Goal: Task Accomplishment & Management: Manage account settings

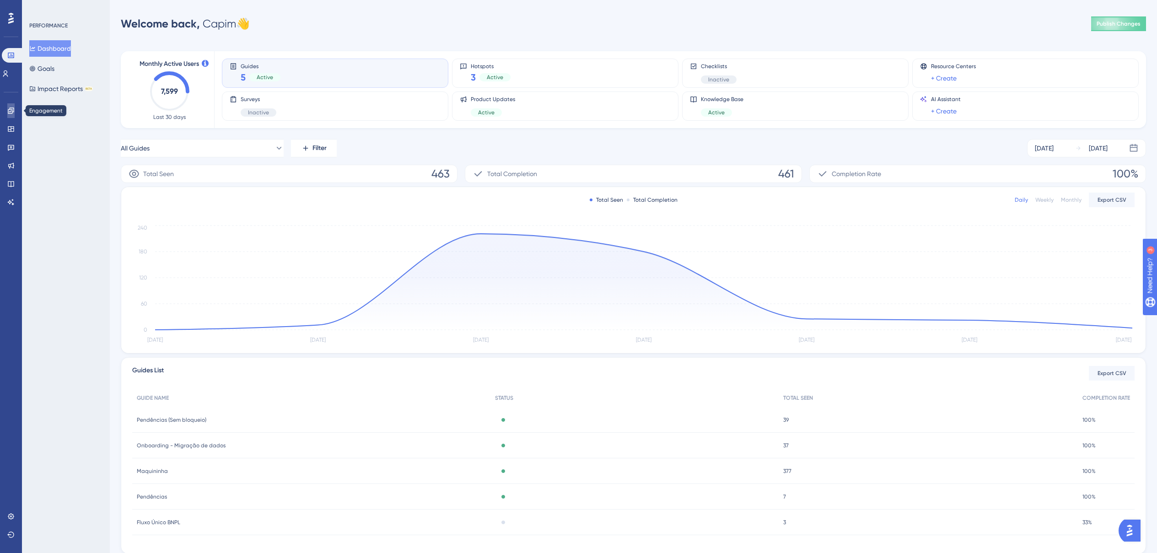
click at [11, 107] on link at bounding box center [10, 110] width 7 height 15
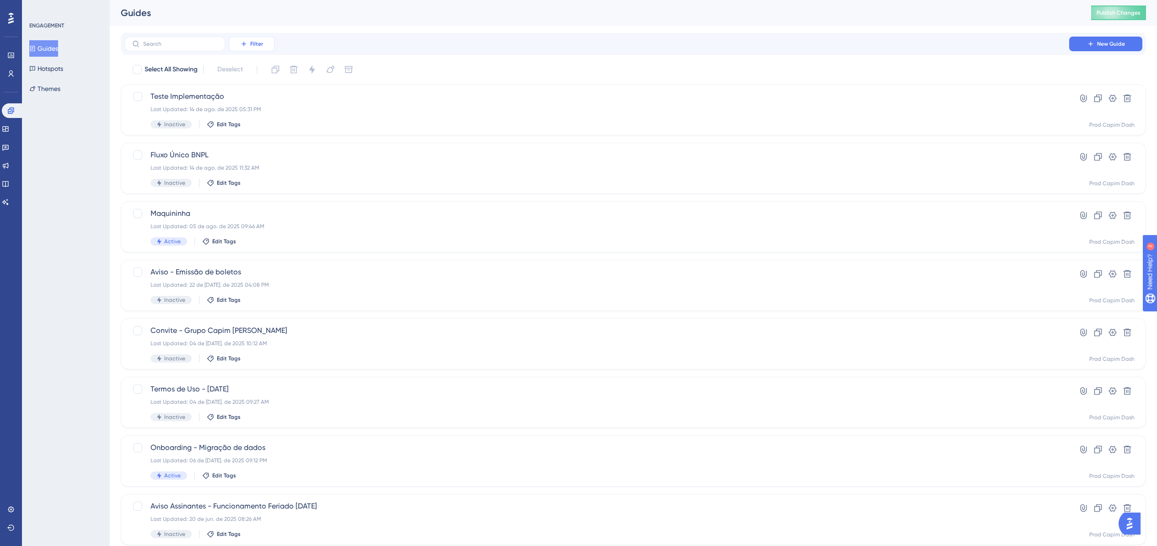
click at [246, 48] on button "Filter" at bounding box center [252, 44] width 46 height 15
click at [260, 121] on span "Status" at bounding box center [251, 124] width 19 height 11
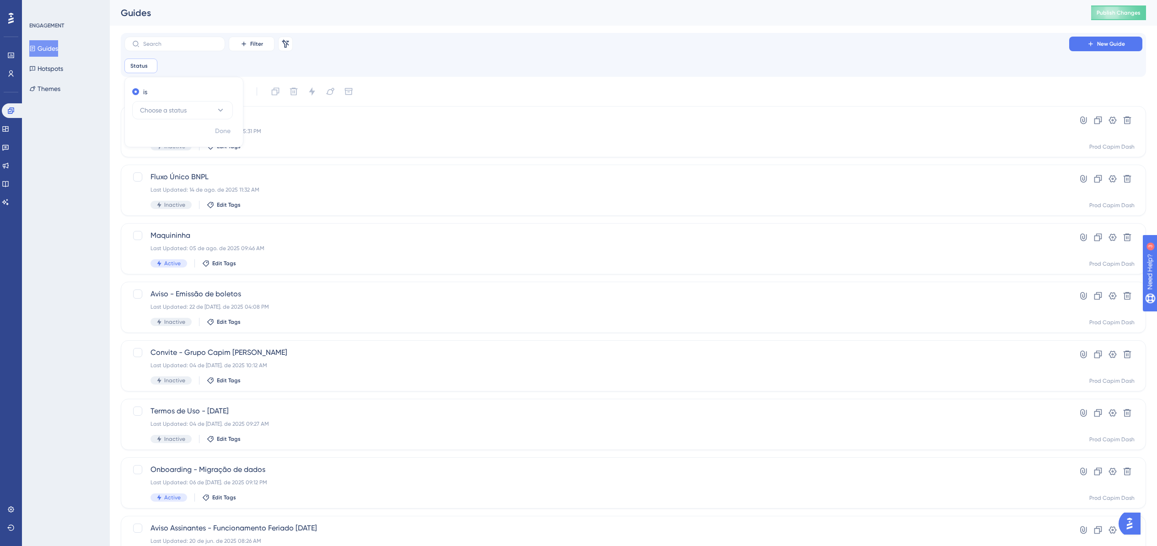
click at [441, 58] on div "Filter Remove Filters New Guide Status Remove is Choose a status Done" at bounding box center [633, 55] width 1018 height 37
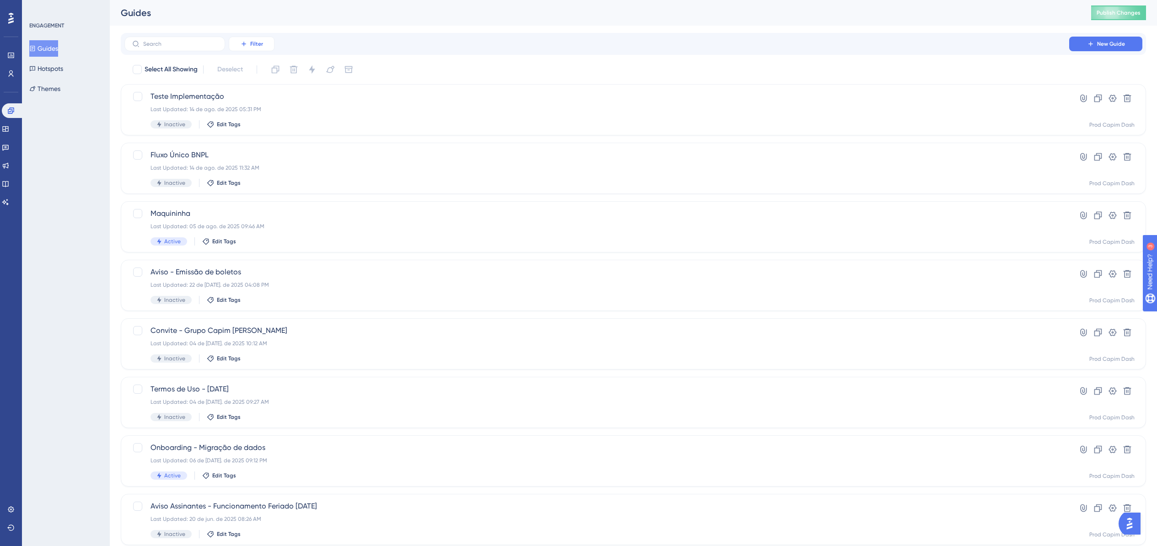
click at [245, 38] on button "Filter" at bounding box center [252, 44] width 46 height 15
click at [254, 124] on span "Status" at bounding box center [251, 124] width 19 height 11
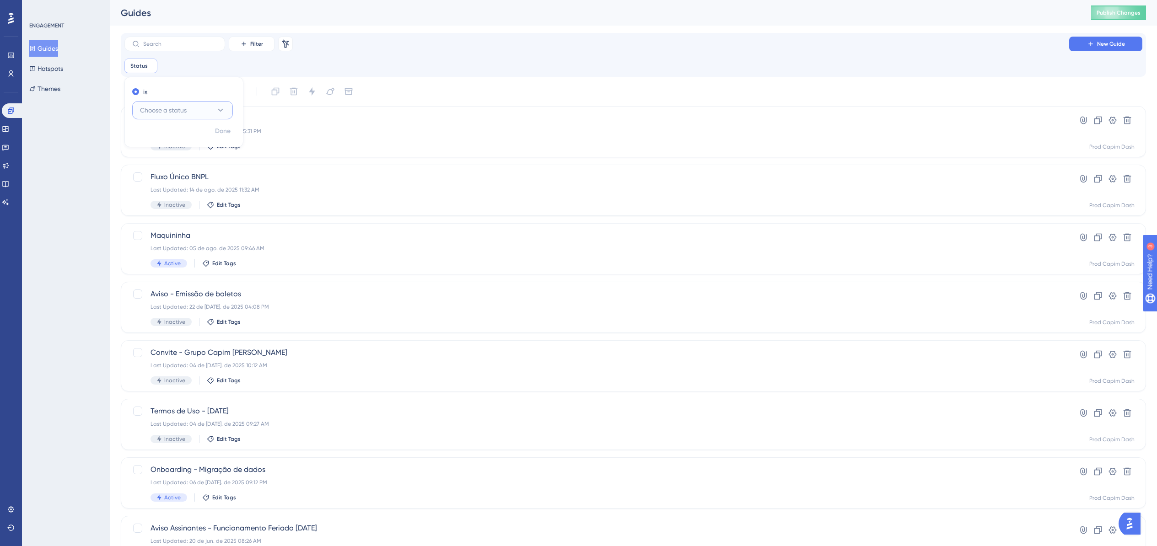
click at [161, 110] on span "Choose a status" at bounding box center [163, 110] width 47 height 11
click at [180, 142] on div "Active Active" at bounding box center [182, 138] width 74 height 18
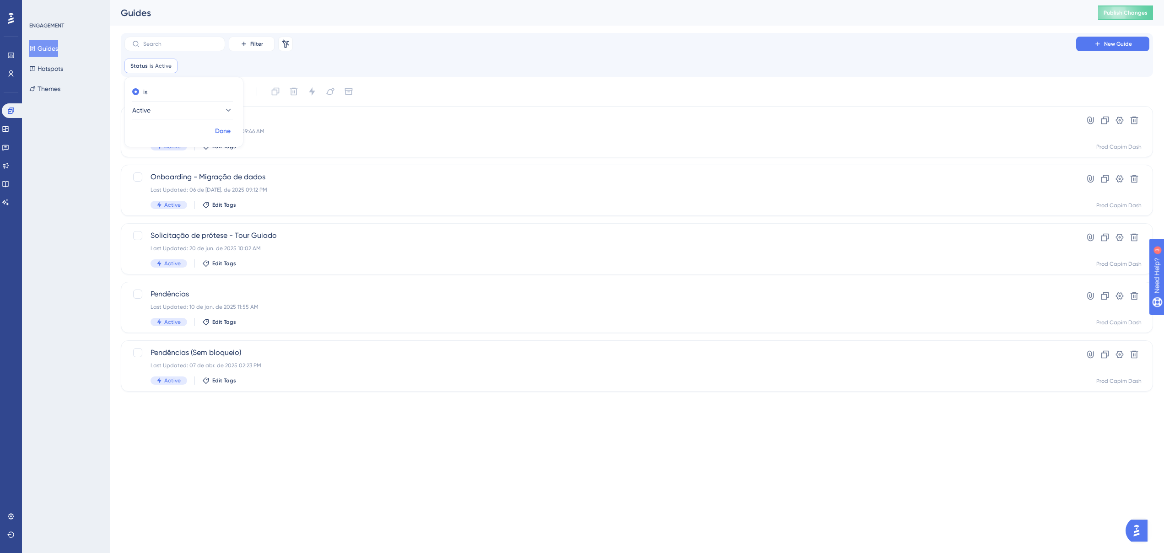
click at [221, 132] on span "Done" at bounding box center [223, 131] width 16 height 11
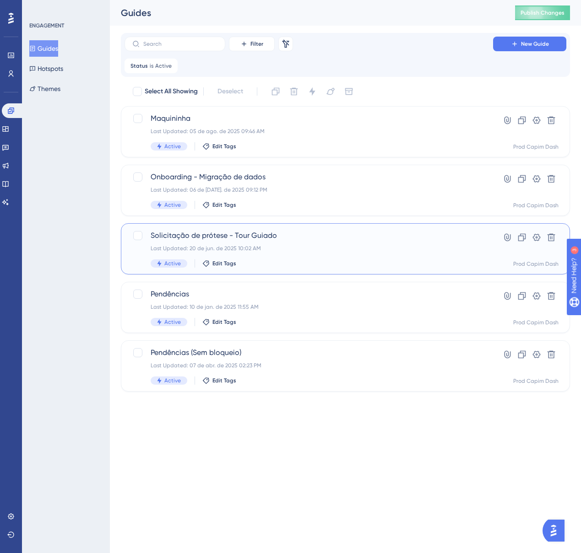
click at [305, 239] on span "Solicitação de prótese - Tour Guiado" at bounding box center [309, 235] width 316 height 11
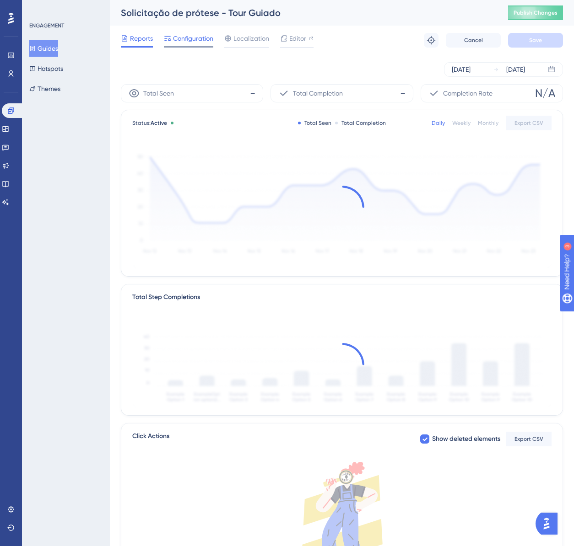
click at [191, 35] on span "Configuration" at bounding box center [193, 38] width 40 height 11
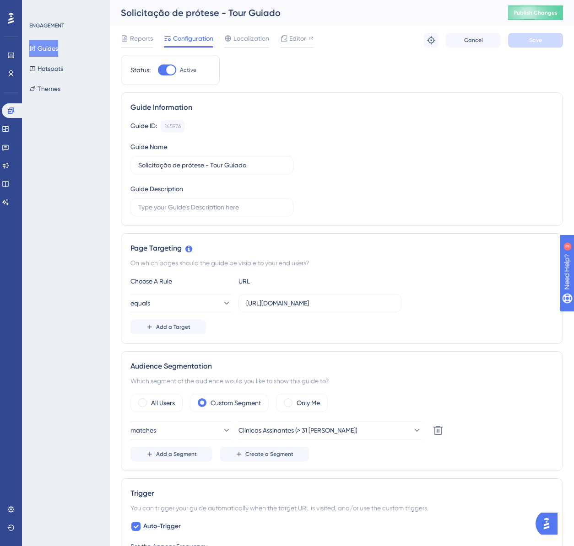
click at [167, 69] on div at bounding box center [170, 69] width 9 height 9
click at [158, 70] on input "Active" at bounding box center [157, 70] width 0 height 0
checkbox input "false"
click at [523, 37] on button "Save" at bounding box center [535, 40] width 55 height 15
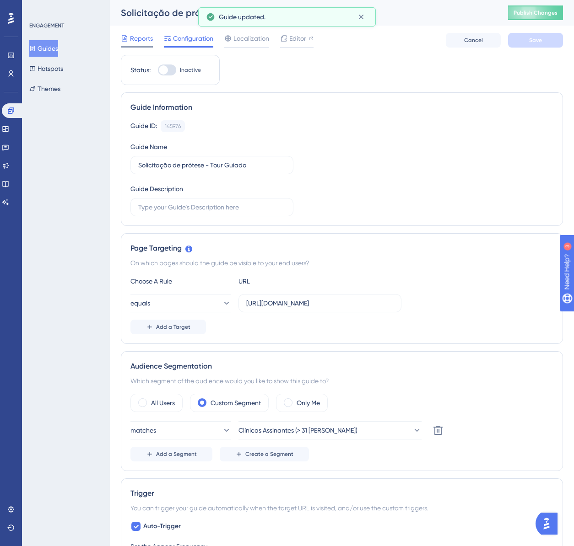
click at [139, 37] on span "Reports" at bounding box center [141, 38] width 23 height 11
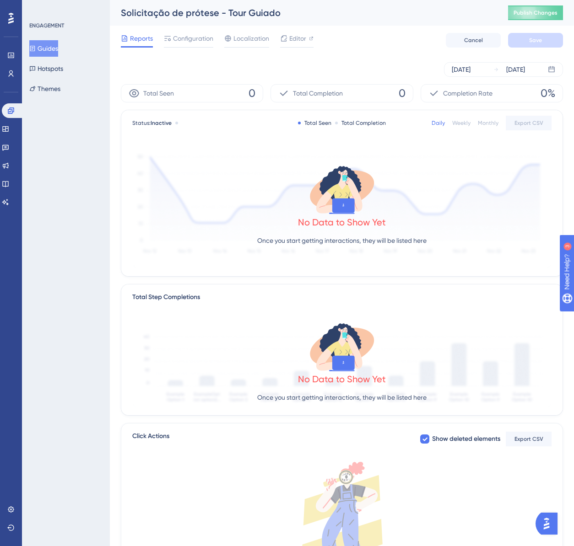
click at [47, 47] on button "Guides" at bounding box center [43, 48] width 29 height 16
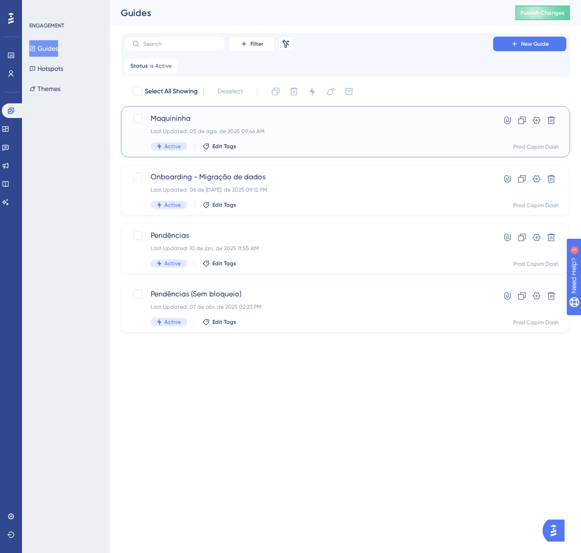
click at [223, 125] on div "[PERSON_NAME] Last Updated: 05 de ago. de 2025 09:46 AM Active Edit Tags" at bounding box center [309, 132] width 316 height 38
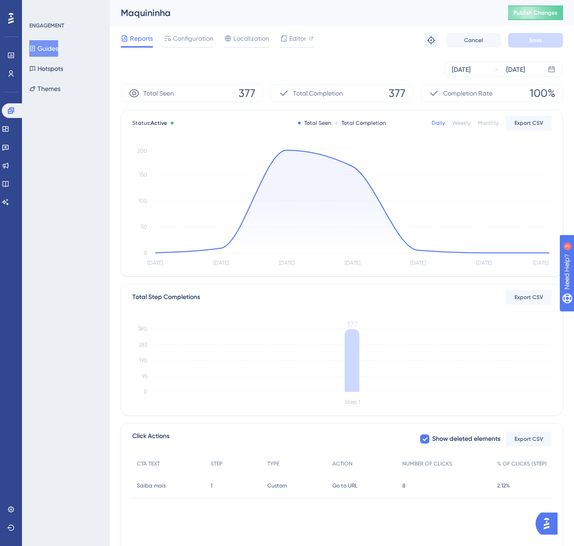
click at [172, 32] on div "Reports Configuration Localization Editor Troubleshoot Cancel Save" at bounding box center [342, 40] width 442 height 29
click at [184, 40] on span "Configuration" at bounding box center [193, 38] width 40 height 11
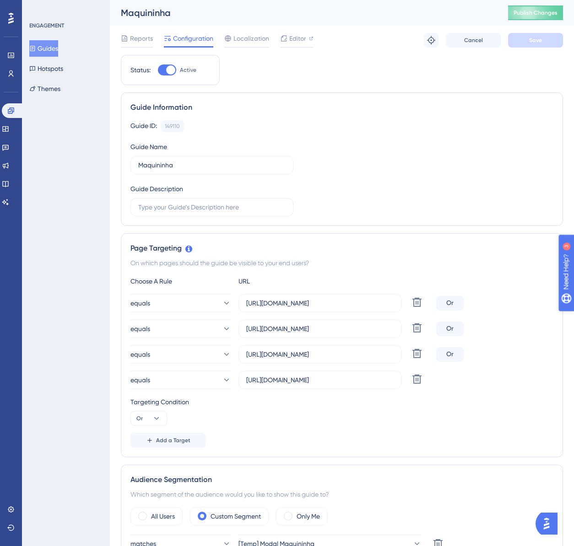
scroll to position [130, 0]
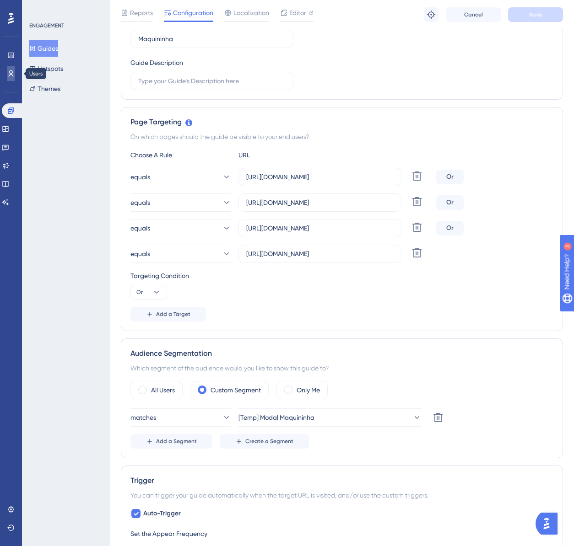
click at [11, 71] on icon at bounding box center [10, 73] width 7 height 7
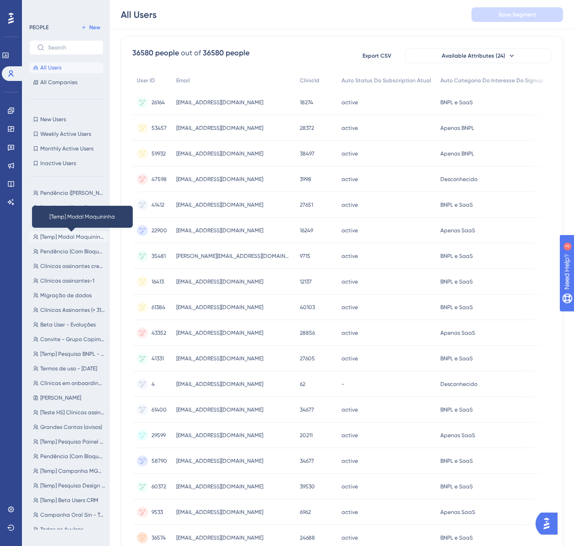
click at [76, 235] on span "[Temp] Modal Maquininha" at bounding box center [72, 236] width 65 height 7
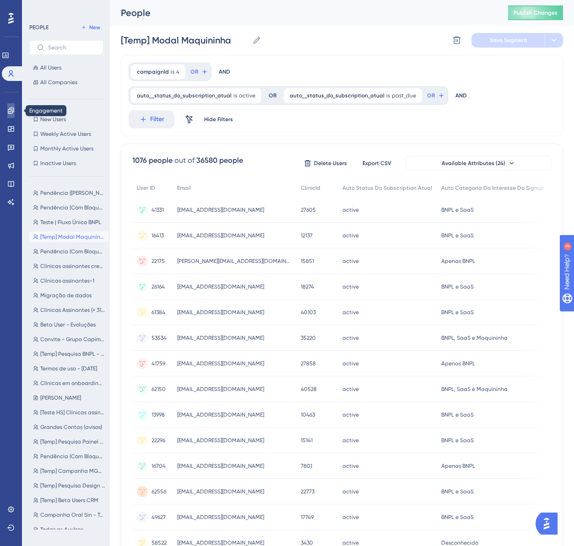
click at [11, 112] on icon at bounding box center [10, 110] width 7 height 7
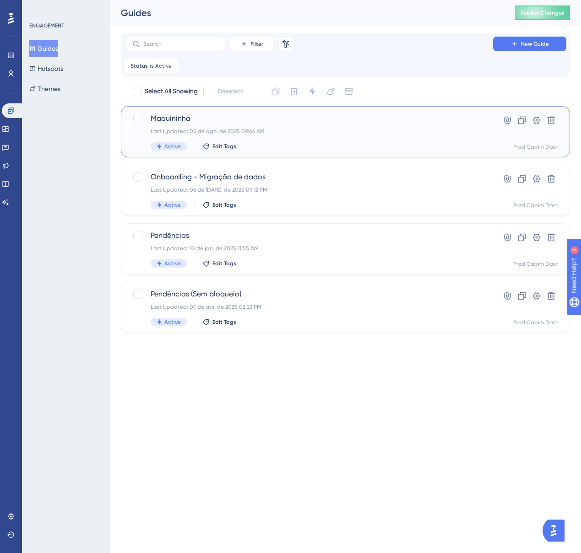
click at [220, 114] on span "Maquininha" at bounding box center [309, 118] width 316 height 11
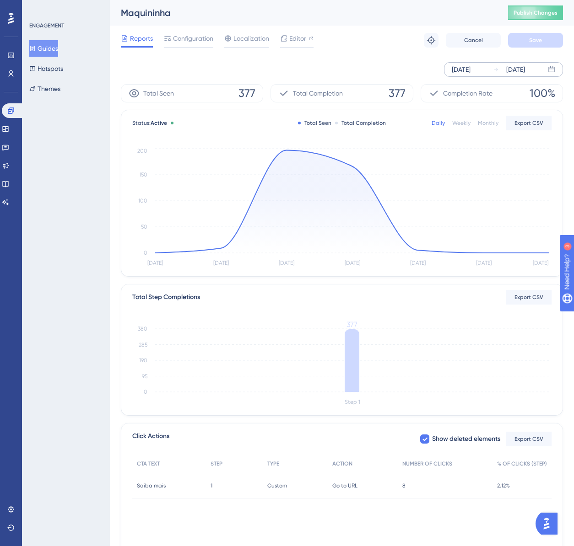
click at [470, 73] on div "[DATE]" at bounding box center [461, 69] width 19 height 11
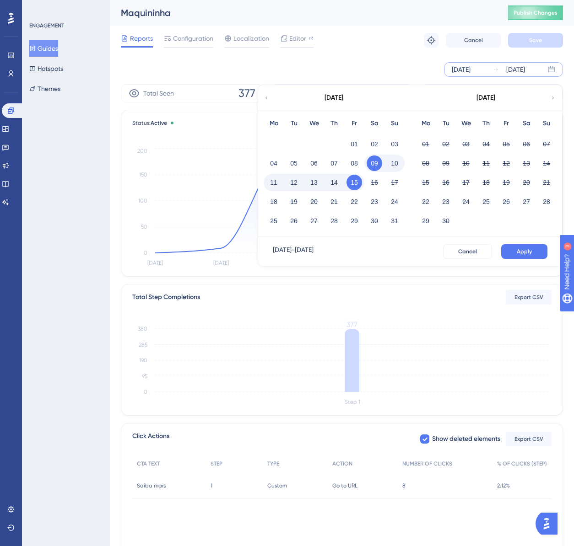
click at [269, 98] on icon at bounding box center [266, 98] width 5 height 8
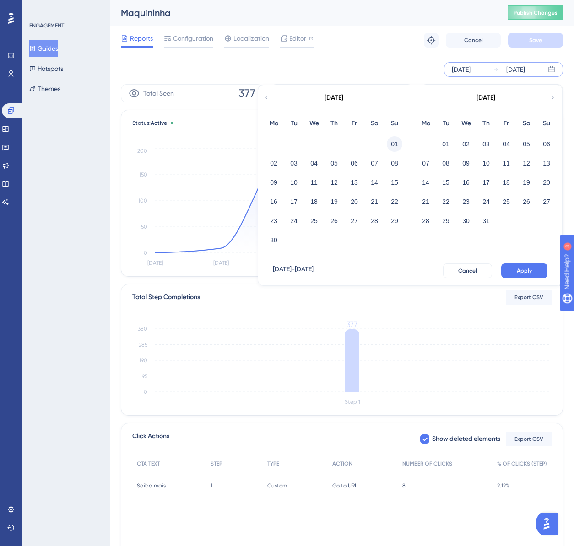
click at [395, 145] on button "01" at bounding box center [395, 144] width 16 height 16
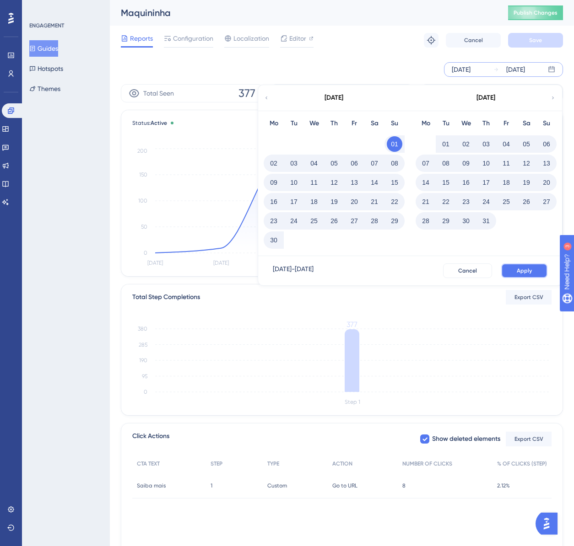
click at [535, 274] on button "Apply" at bounding box center [524, 271] width 46 height 15
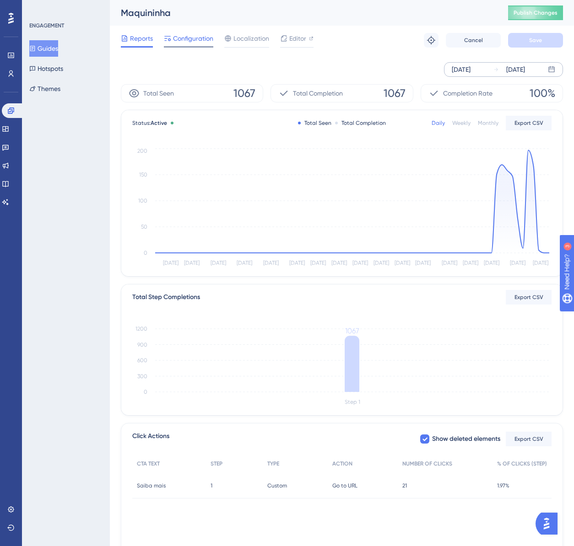
click at [191, 34] on span "Configuration" at bounding box center [193, 38] width 40 height 11
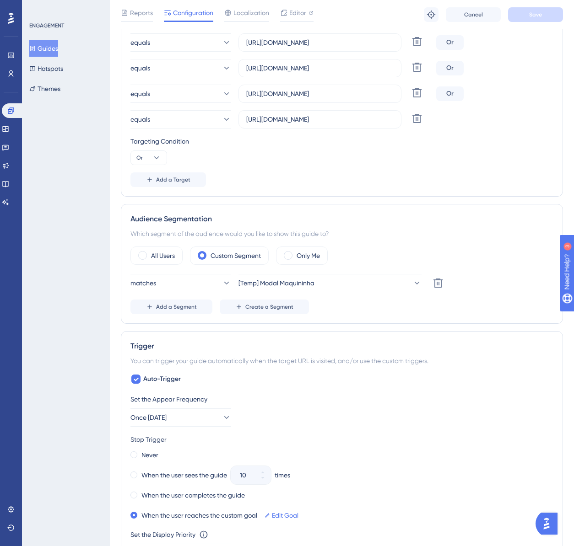
scroll to position [282, 0]
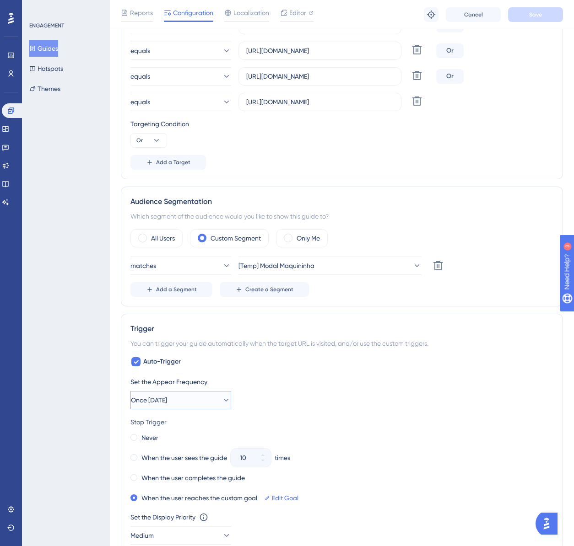
click at [214, 392] on button "Once [DATE]" at bounding box center [180, 400] width 101 height 18
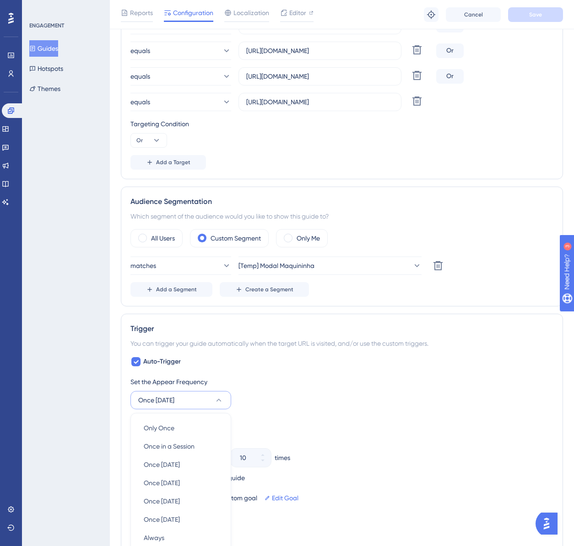
scroll to position [492, 0]
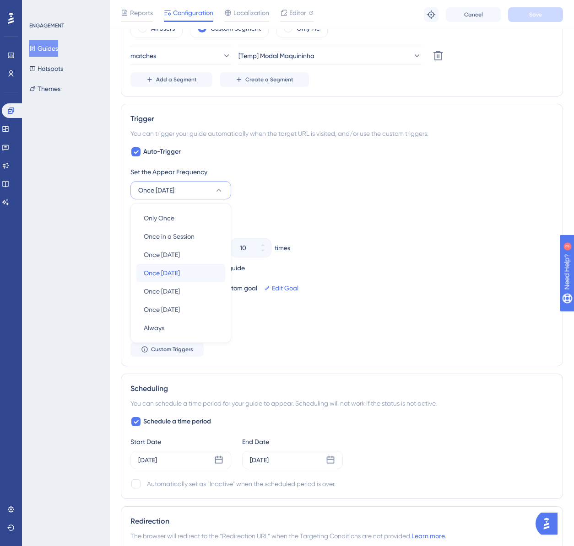
click at [187, 268] on div "Once [DATE] Once [DATE]" at bounding box center [181, 273] width 74 height 18
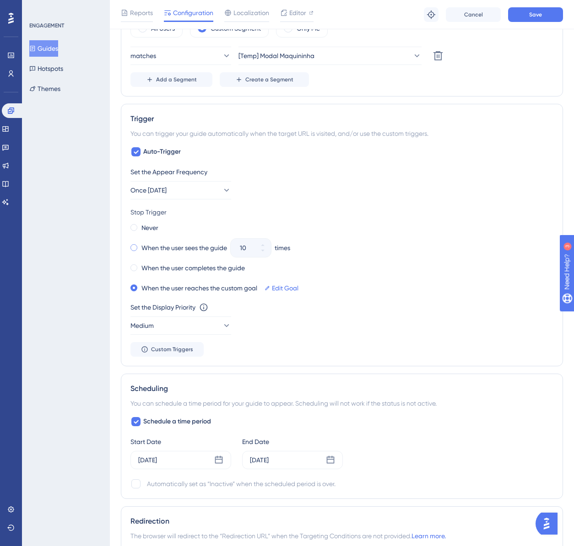
click at [171, 246] on label "When the user sees the guide" at bounding box center [184, 247] width 86 height 11
click at [261, 253] on button "10" at bounding box center [262, 252] width 16 height 9
click at [261, 253] on button "9" at bounding box center [262, 252] width 16 height 9
click at [261, 253] on button "8" at bounding box center [262, 252] width 16 height 9
click at [261, 253] on button "7" at bounding box center [262, 252] width 16 height 9
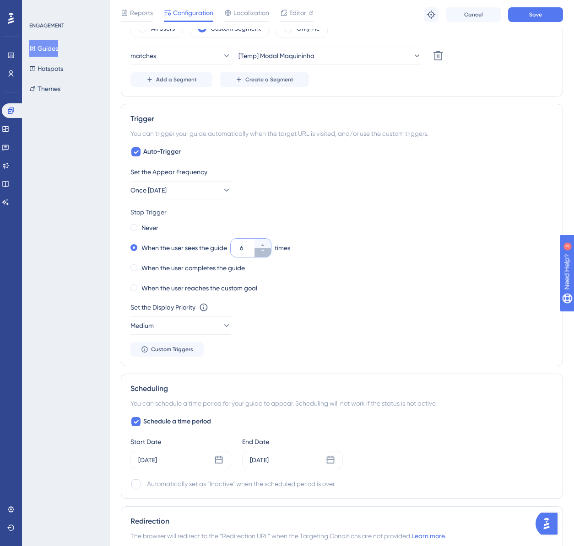
click at [260, 248] on button "6" at bounding box center [262, 252] width 16 height 9
type input "5"
click at [301, 192] on div "Set the Appear Frequency Once [DATE]" at bounding box center [341, 183] width 423 height 33
click at [515, 14] on button "Save" at bounding box center [535, 14] width 55 height 15
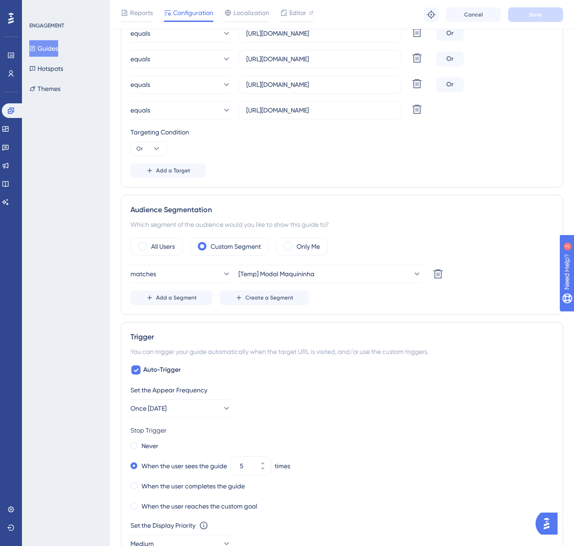
scroll to position [31, 0]
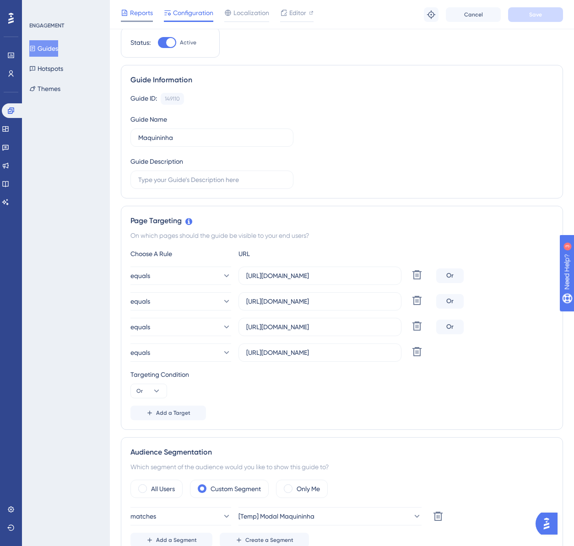
click at [126, 19] on div "Reports" at bounding box center [137, 14] width 32 height 15
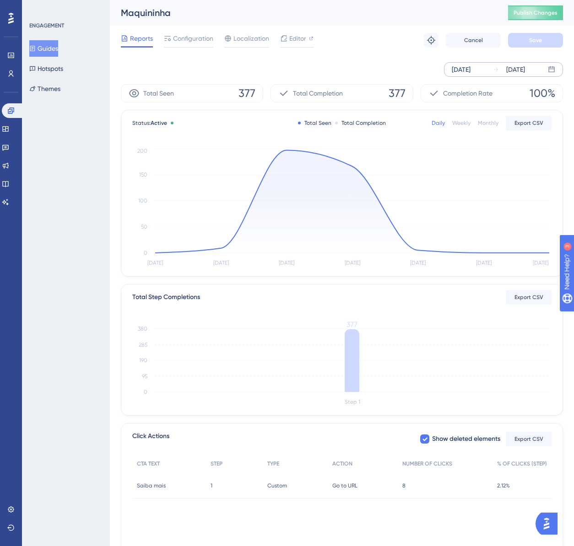
click at [466, 71] on div "[DATE]" at bounding box center [461, 69] width 19 height 11
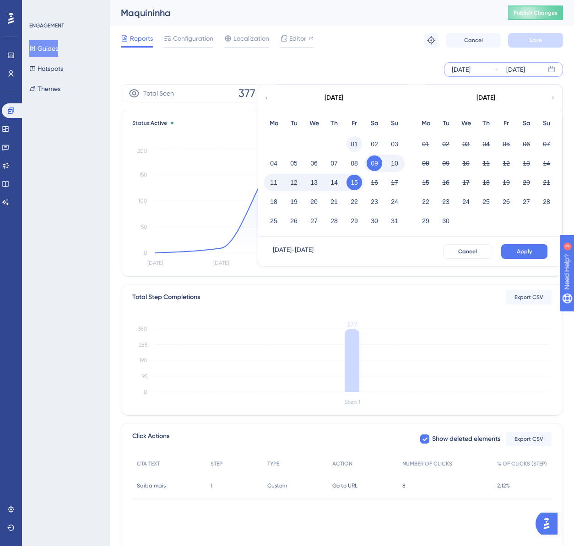
click at [354, 140] on button "01" at bounding box center [354, 144] width 16 height 16
click at [509, 249] on button "Apply" at bounding box center [524, 251] width 46 height 15
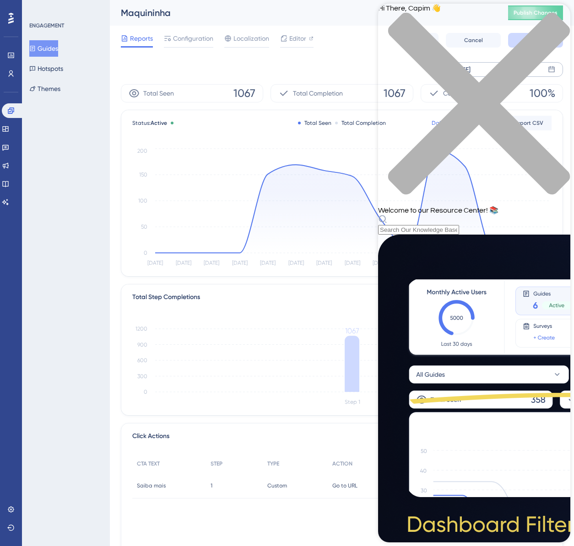
click at [554, 16] on icon "close resource center" at bounding box center [474, 108] width 192 height 192
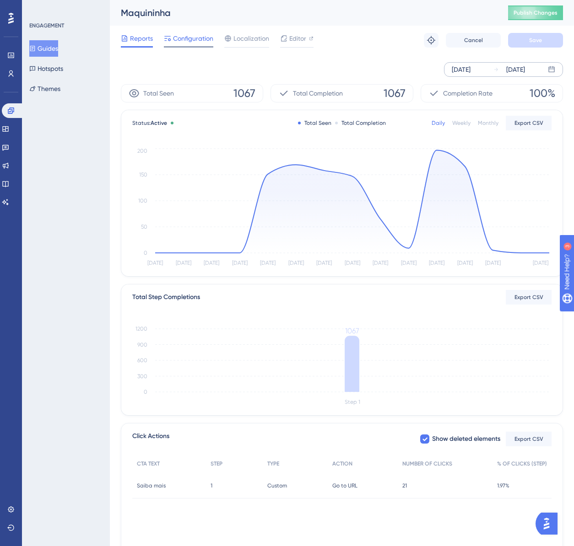
click at [182, 37] on span "Configuration" at bounding box center [193, 38] width 40 height 11
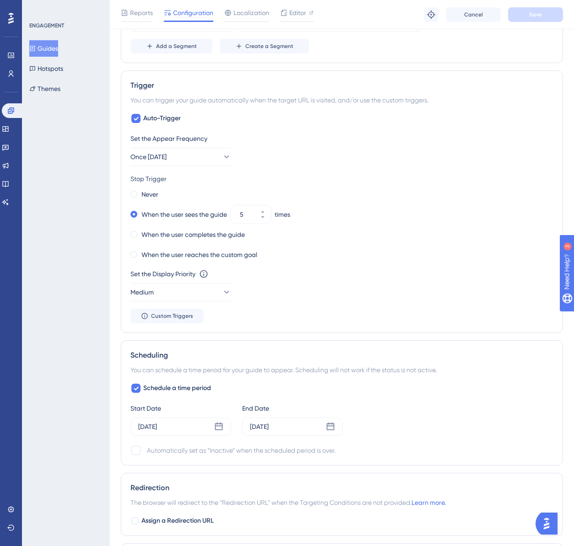
scroll to position [640, 0]
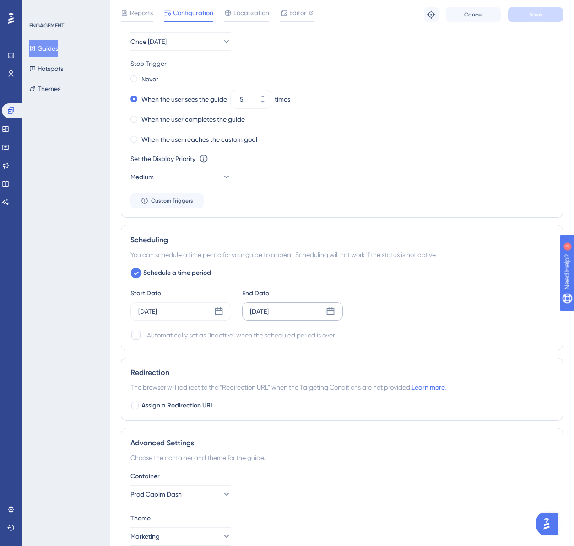
click at [269, 313] on div "[DATE]" at bounding box center [259, 311] width 19 height 11
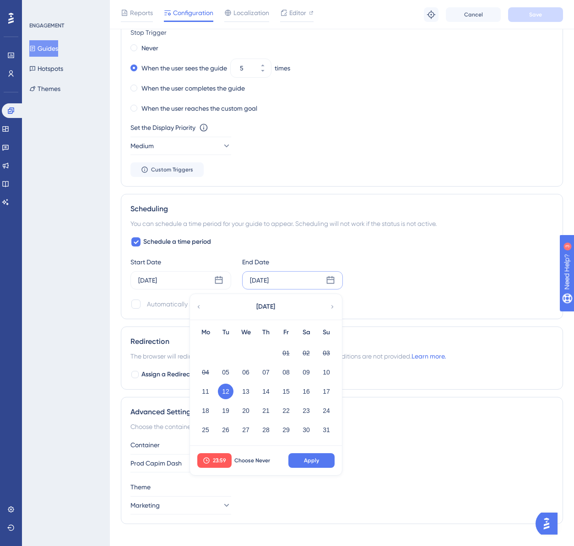
scroll to position [686, 0]
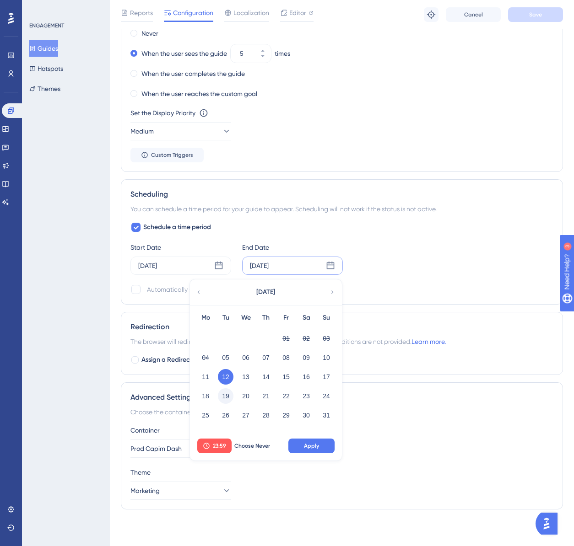
click at [221, 395] on button "19" at bounding box center [226, 396] width 16 height 16
click at [300, 397] on button "23" at bounding box center [306, 396] width 16 height 16
click at [321, 395] on button "24" at bounding box center [326, 396] width 16 height 16
click at [320, 444] on button "Apply" at bounding box center [311, 446] width 46 height 15
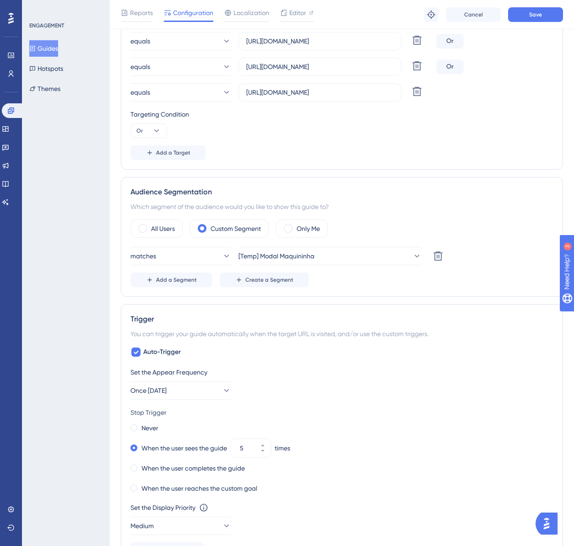
scroll to position [285, 0]
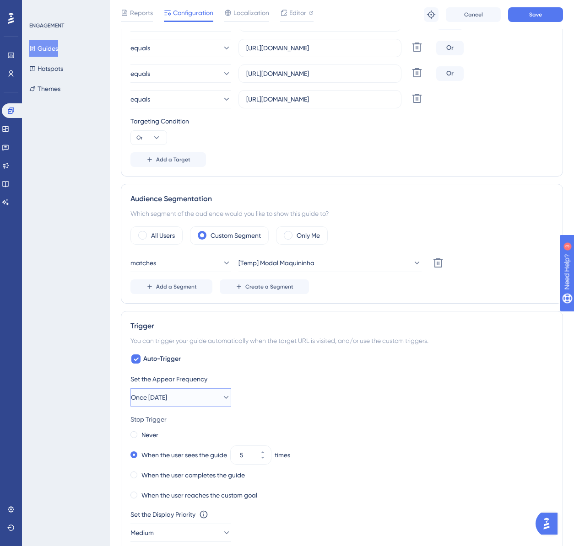
click at [203, 398] on button "Once [DATE]" at bounding box center [180, 397] width 101 height 18
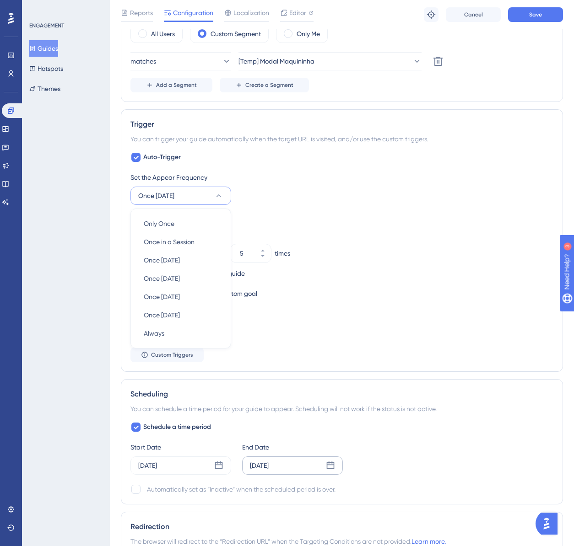
click at [315, 284] on div "Never When the user sees the guide 5 times When the user completes the guide Wh…" at bounding box center [341, 263] width 423 height 73
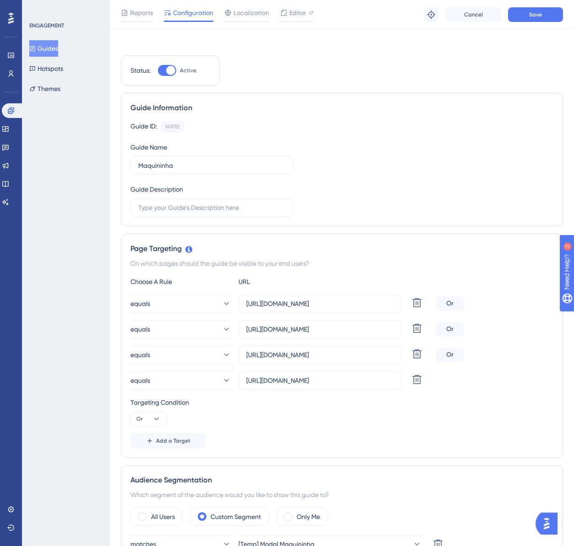
scroll to position [0, 0]
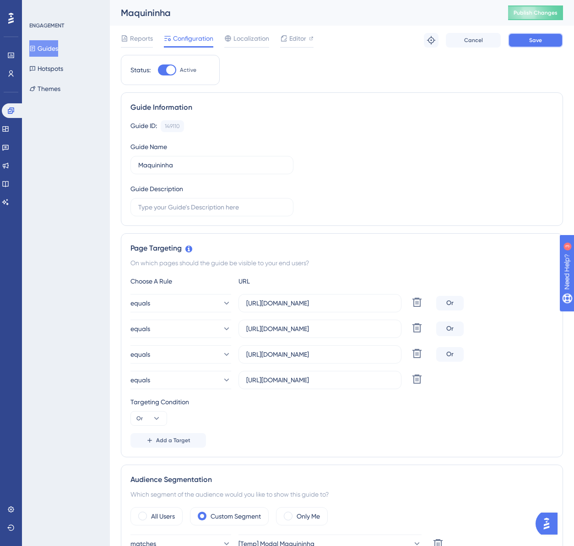
click at [527, 40] on button "Save" at bounding box center [535, 40] width 55 height 15
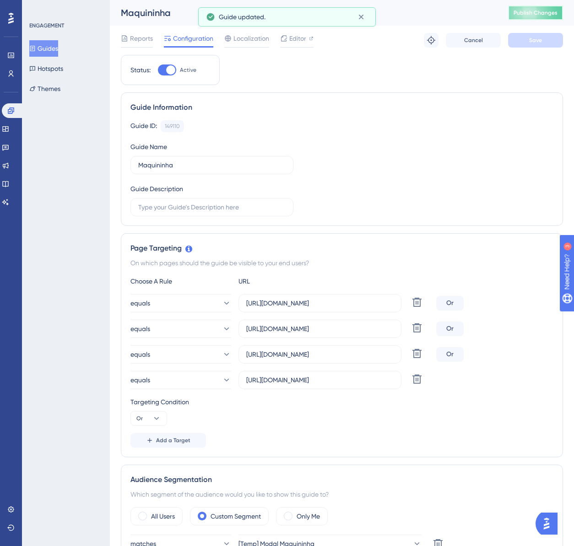
click at [542, 10] on span "Publish Changes" at bounding box center [535, 12] width 44 height 7
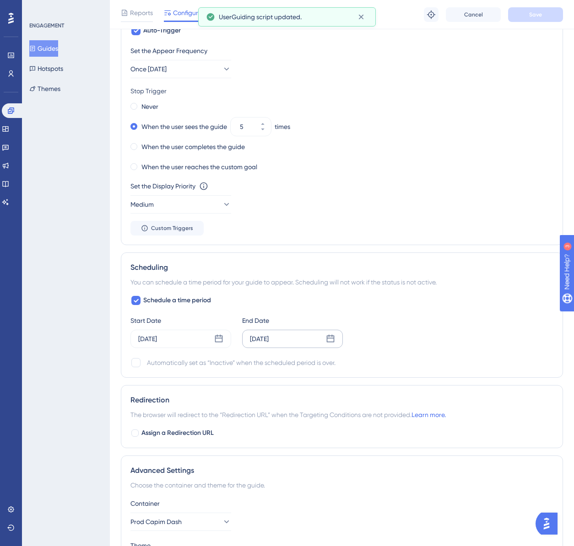
scroll to position [686, 0]
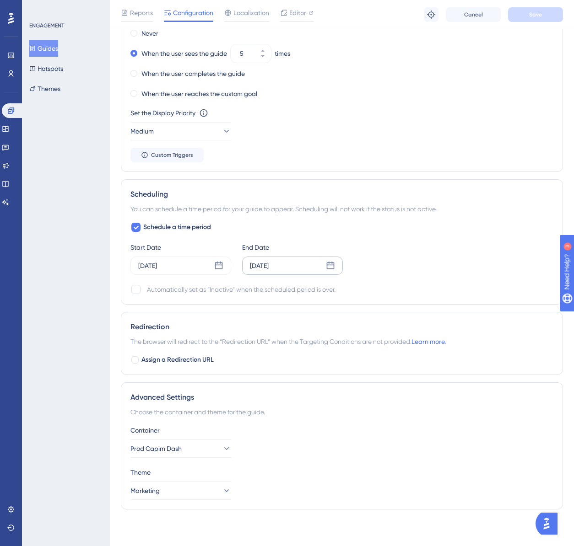
click at [547, 523] on img "Open AI Assistant Launcher" at bounding box center [546, 524] width 16 height 16
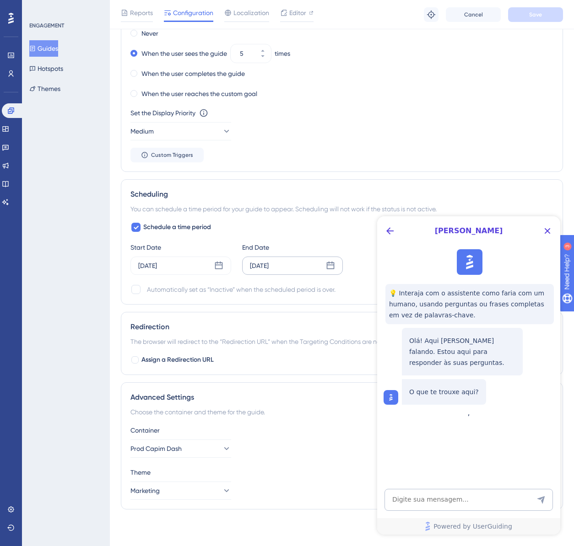
scroll to position [0, 0]
click at [542, 227] on icon "Close Button" at bounding box center [547, 231] width 11 height 11
